Goal: Information Seeking & Learning: Check status

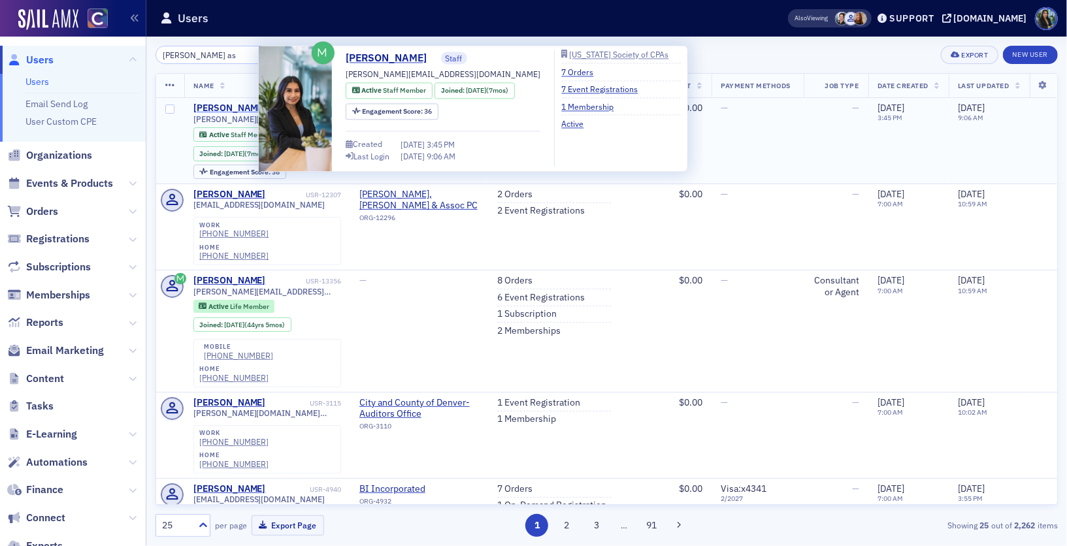
type input "brenda as"
click at [228, 105] on div "[PERSON_NAME]" at bounding box center [229, 109] width 73 height 12
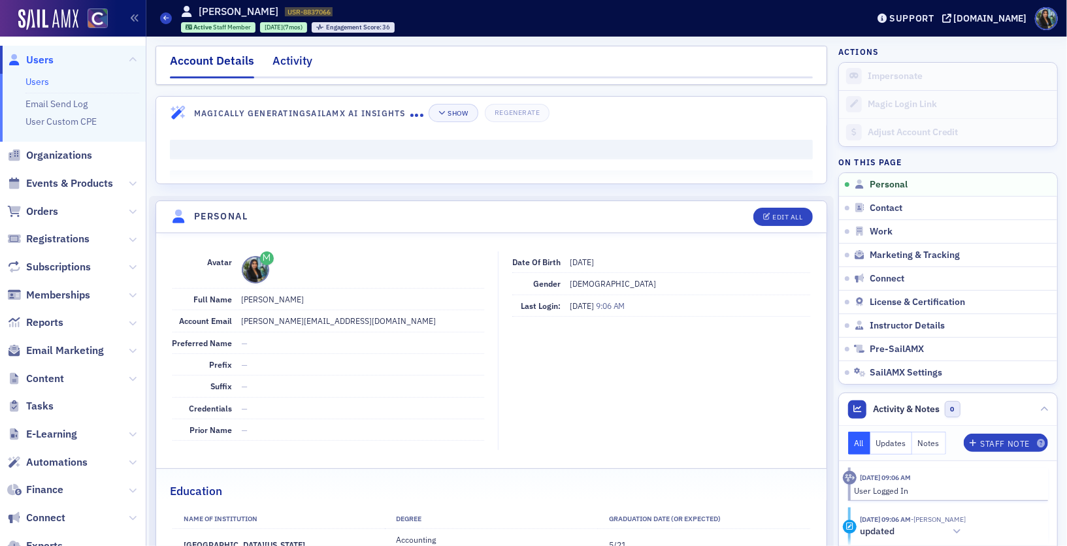
click at [290, 69] on div "Activity" at bounding box center [293, 64] width 40 height 24
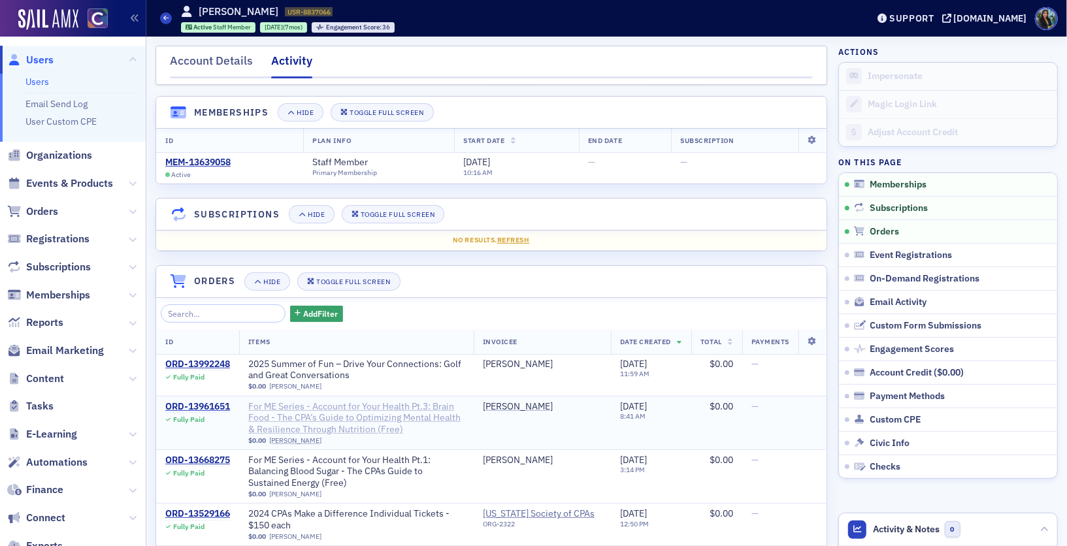
click at [282, 423] on span "For ME Series - Account for Your Health Pt.3: Brain Food - The CPA’s Guide to O…" at bounding box center [356, 418] width 216 height 35
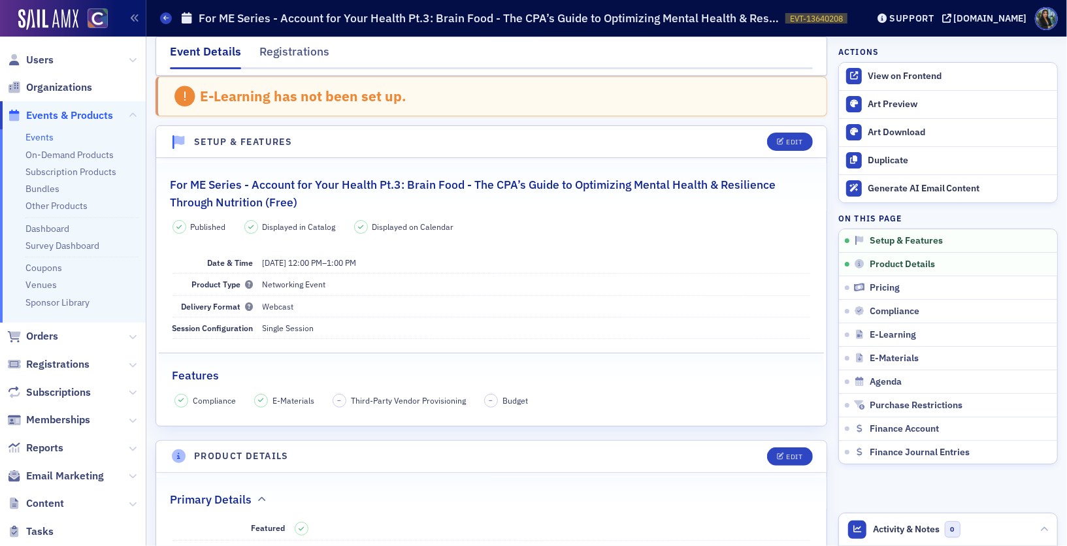
scroll to position [20, 0]
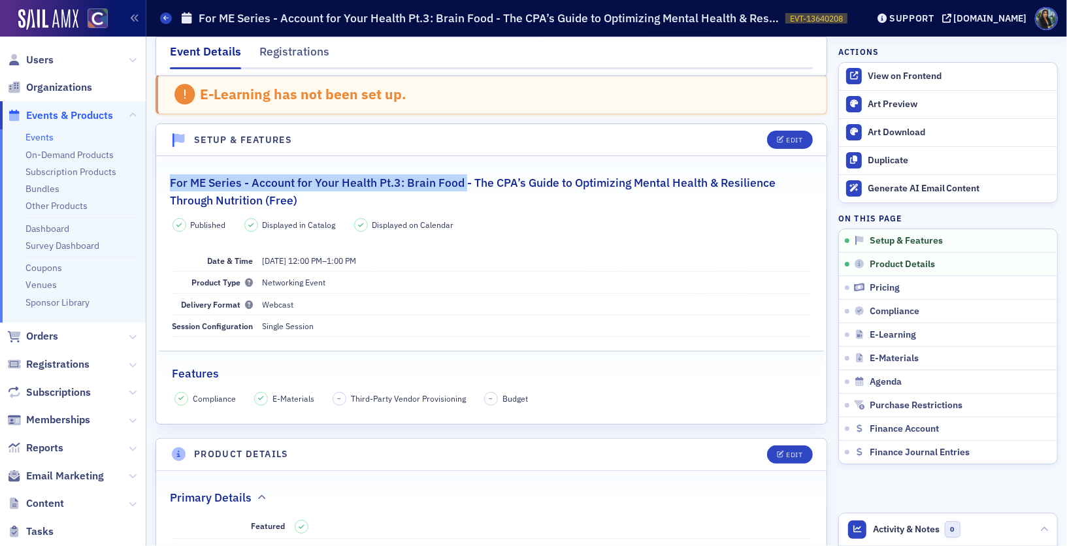
drag, startPoint x: 170, startPoint y: 182, endPoint x: 463, endPoint y: 181, distance: 293.5
click at [463, 181] on h2 "For ME Series - Account for Your Health Pt.3: Brain Food - The CPA’s Guide to O…" at bounding box center [491, 192] width 643 height 35
copy h2 "For ME Series - Account for Your Health Pt.3: Brain Food"
click at [481, 186] on h2 "For ME Series - Account for Your Health Pt.3: Brain Food - The CPA’s Guide to O…" at bounding box center [491, 192] width 643 height 35
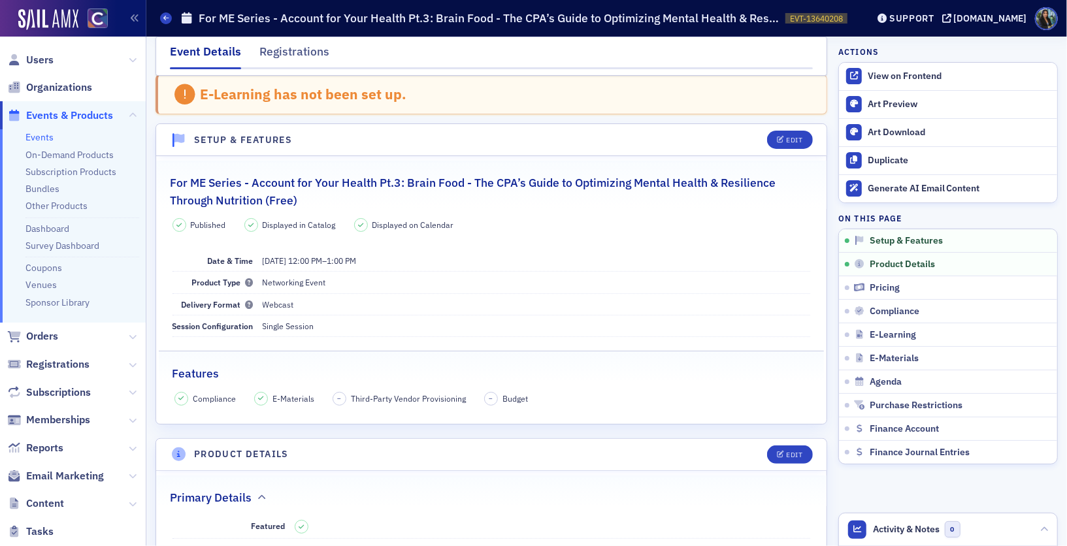
click at [492, 184] on h2 "For ME Series - Account for Your Health Pt.3: Brain Food - The CPA’s Guide to O…" at bounding box center [491, 192] width 643 height 35
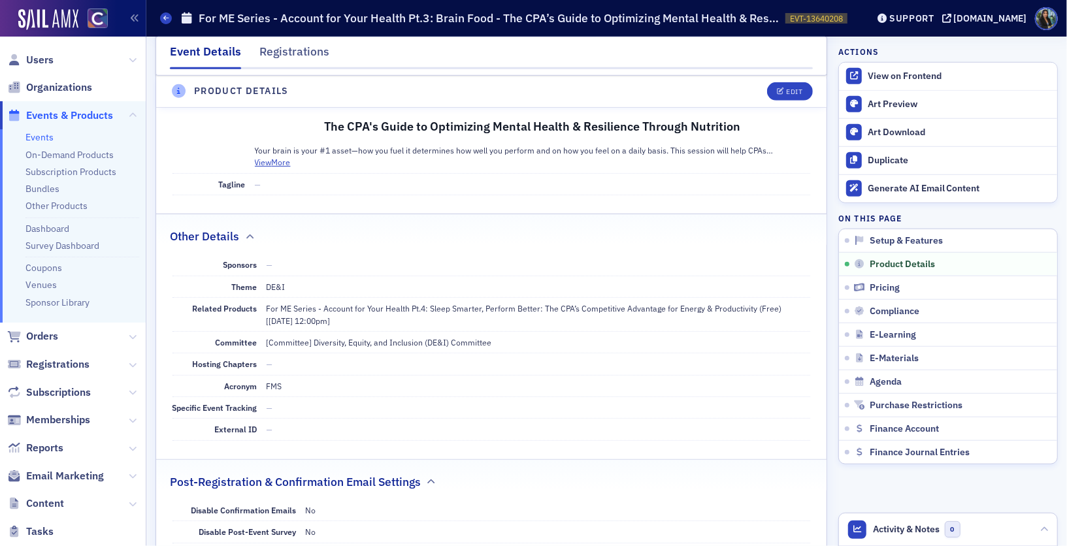
scroll to position [0, 0]
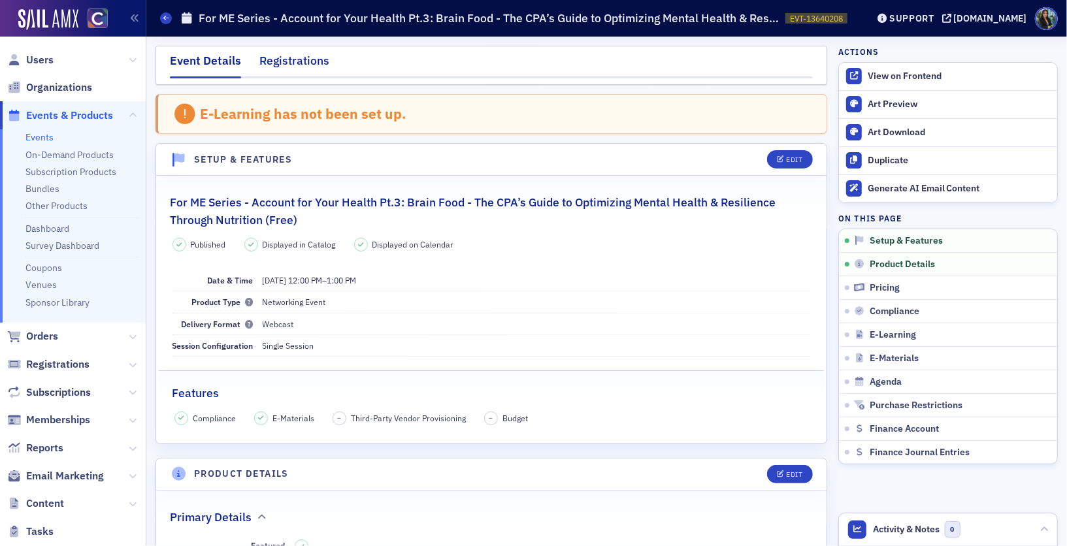
click at [292, 58] on div "Registrations" at bounding box center [294, 64] width 70 height 24
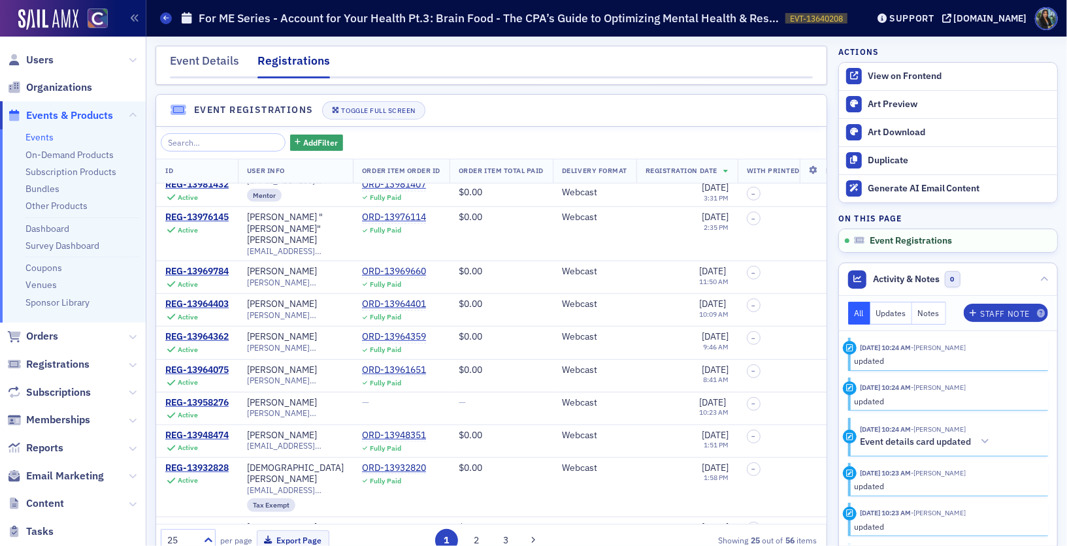
scroll to position [527, 0]
